Goal: Task Accomplishment & Management: Use online tool/utility

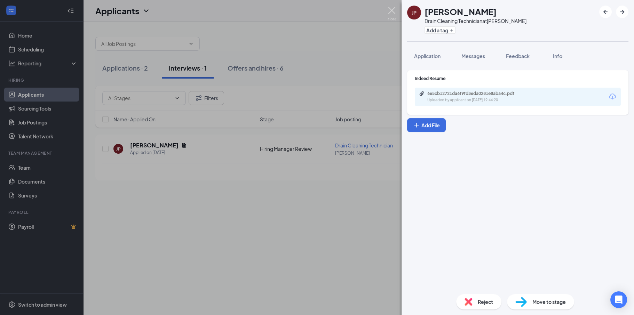
click at [390, 10] on img at bounding box center [392, 14] width 9 height 14
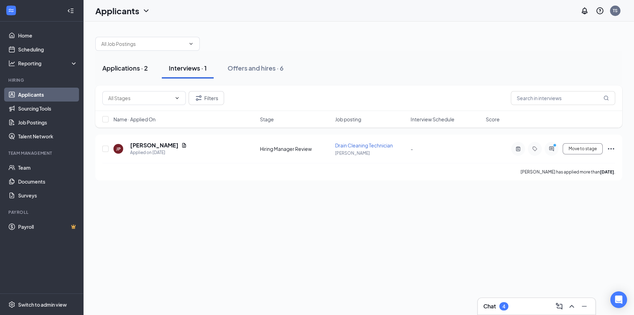
click at [117, 67] on div "Applications · 2" at bounding box center [125, 68] width 46 height 9
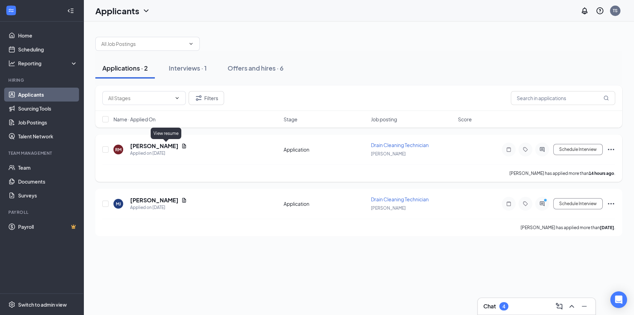
click at [181, 147] on icon "Document" at bounding box center [184, 146] width 6 height 6
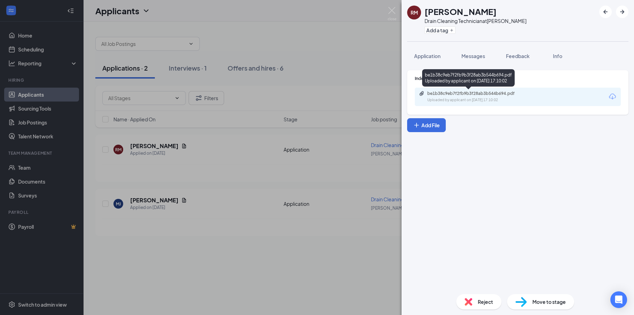
click at [497, 95] on div "be1b38c9eb7f2fb9b3f28ab3b544b694.pdf" at bounding box center [476, 94] width 97 height 6
click at [394, 8] on img at bounding box center [392, 14] width 9 height 14
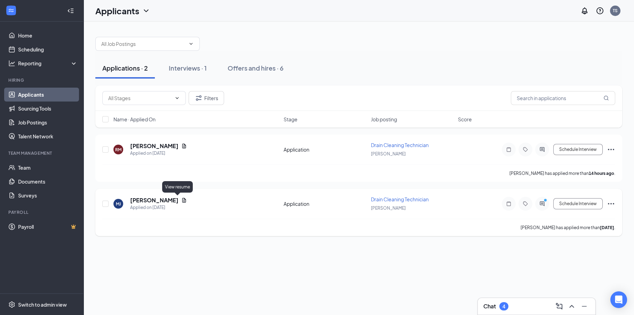
click at [181, 200] on icon "Document" at bounding box center [184, 201] width 6 height 6
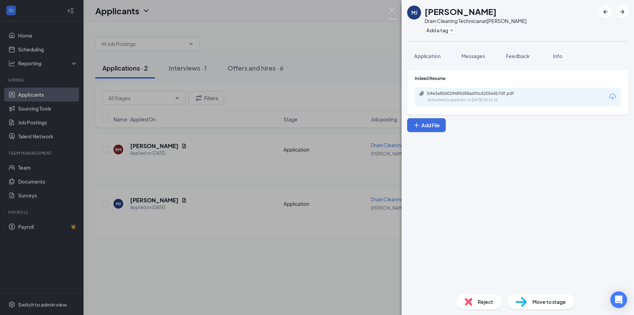
click at [473, 90] on div "b9e3a806029485d58a6f0c420566b7df.pdf Uploaded by applicant on [DATE] 20:12:25" at bounding box center [518, 97] width 206 height 18
click at [474, 92] on div "b9e3a806029485d58a6f0c420566b7df.pdf" at bounding box center [476, 94] width 97 height 6
click at [392, 13] on img at bounding box center [392, 14] width 9 height 14
